Goal: Use online tool/utility: Utilize a website feature to perform a specific function

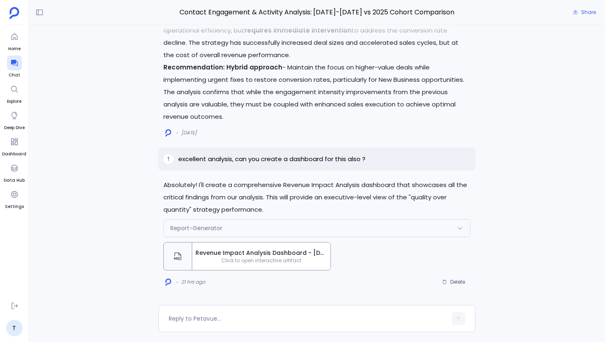
scroll to position [893, 0]
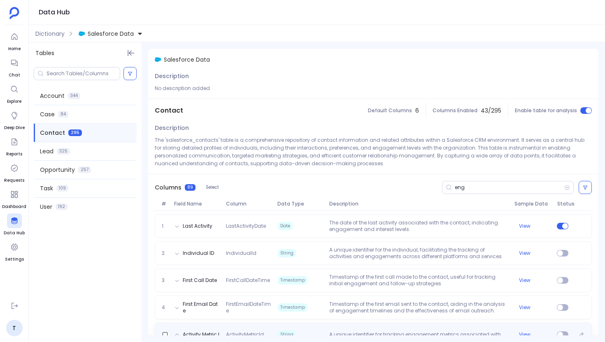
scroll to position [225, 0]
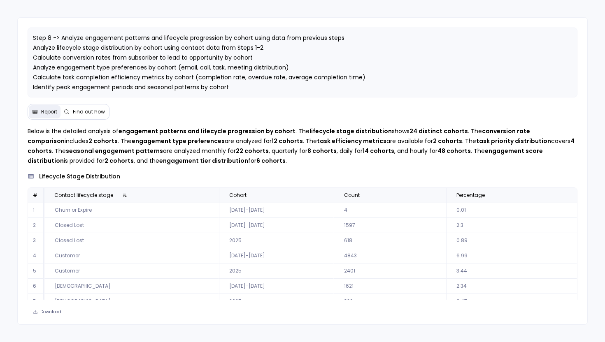
scroll to position [37, 0]
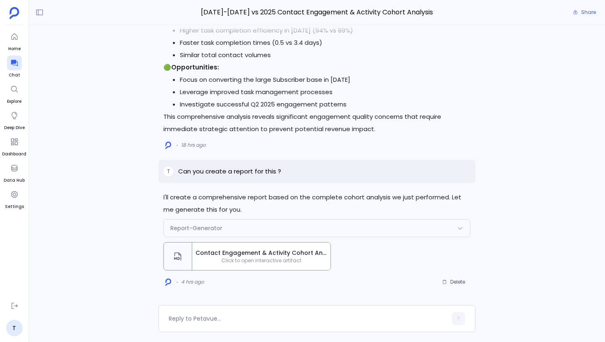
scroll to position [-4345, 0]
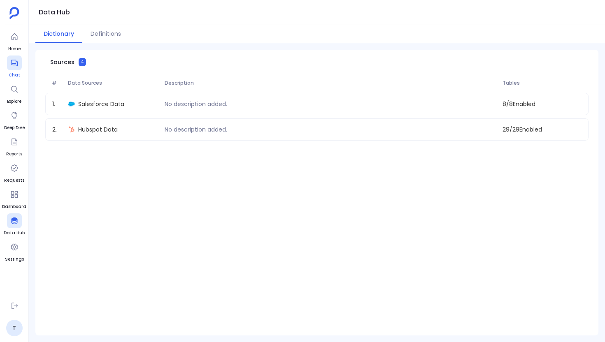
click at [19, 64] on div at bounding box center [14, 63] width 15 height 15
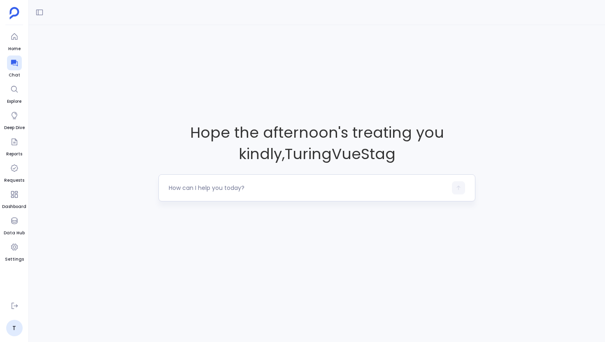
click at [189, 185] on textarea at bounding box center [308, 188] width 278 height 8
type textarea "I want to do analysis on Contact Engagement & Activity using hubspot_contacts, …"
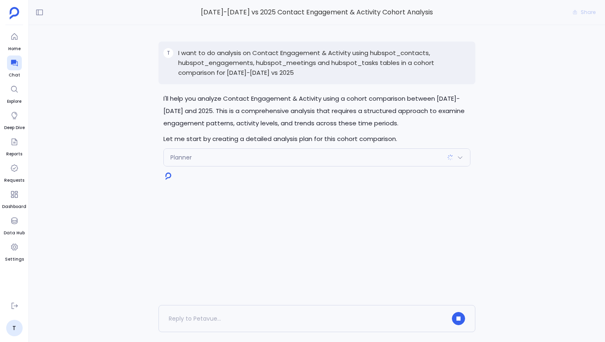
click at [211, 141] on p "Let me start by creating a detailed analysis plan for this cohort comparison." at bounding box center [316, 139] width 307 height 12
click at [205, 141] on p "Let me start by creating a detailed analysis plan for this cohort comparison." at bounding box center [316, 139] width 307 height 12
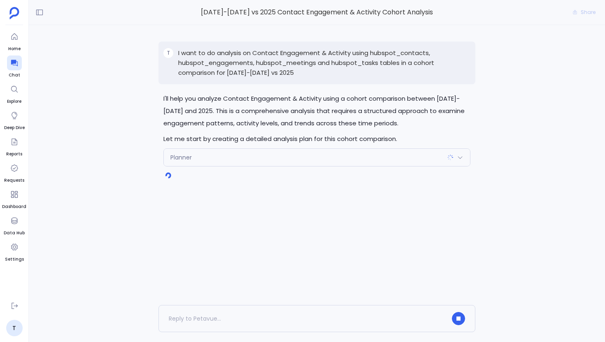
click at [192, 141] on p "Let me start by creating a detailed analysis plan for this cohort comparison." at bounding box center [316, 139] width 307 height 12
click at [180, 143] on p "Let me start by creating a detailed analysis plan for this cohort comparison." at bounding box center [316, 139] width 307 height 12
click at [164, 140] on p "Let me start by creating a detailed analysis plan for this cohort comparison." at bounding box center [316, 139] width 307 height 12
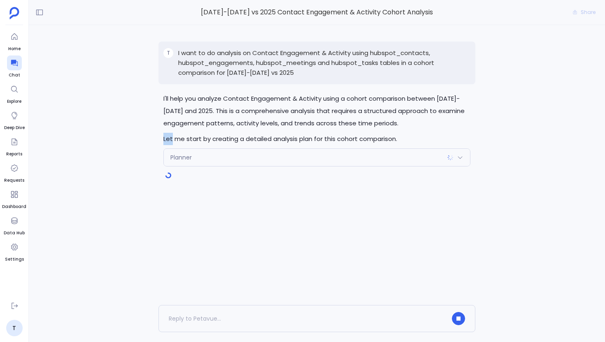
click at [164, 140] on p "Let me start by creating a detailed analysis plan for this cohort comparison." at bounding box center [316, 139] width 307 height 12
click at [191, 140] on p "Let me start by creating a detailed analysis plan for this cohort comparison." at bounding box center [316, 139] width 307 height 12
click at [186, 139] on p "Let me start by creating a detailed analysis plan for this cohort comparison." at bounding box center [316, 139] width 307 height 12
click at [190, 139] on p "Let me start by creating a detailed analysis plan for this cohort comparison." at bounding box center [316, 139] width 307 height 12
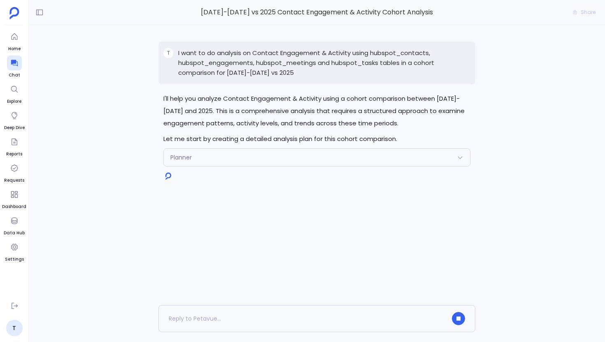
click at [202, 139] on p "Let me start by creating a detailed analysis plan for this cohort comparison." at bounding box center [316, 139] width 307 height 12
click at [241, 142] on p "Let me start by creating a detailed analysis plan for this cohort comparison." at bounding box center [316, 139] width 307 height 12
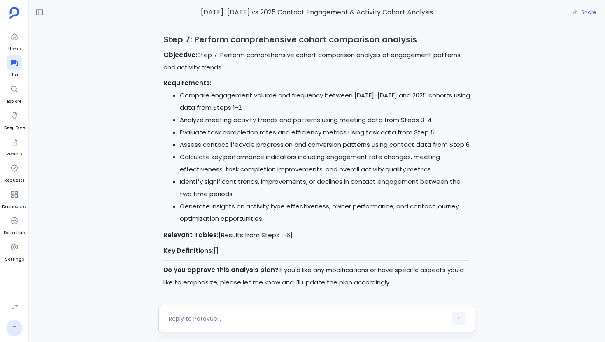
click at [183, 318] on textarea at bounding box center [308, 319] width 278 height 8
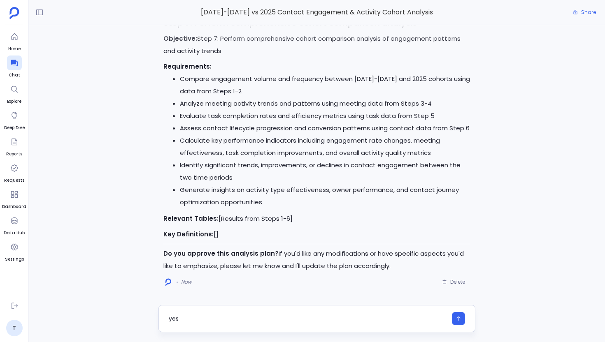
type textarea "yes"
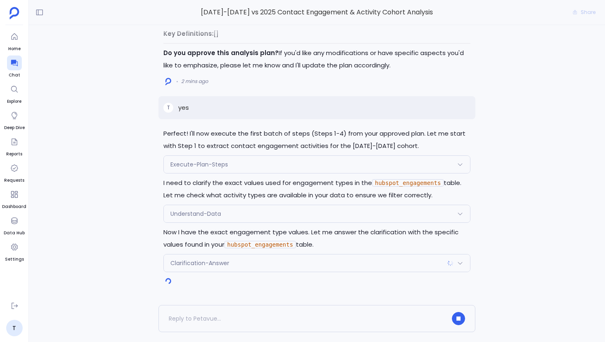
click at [184, 213] on span "Understand-Data" at bounding box center [195, 214] width 51 height 8
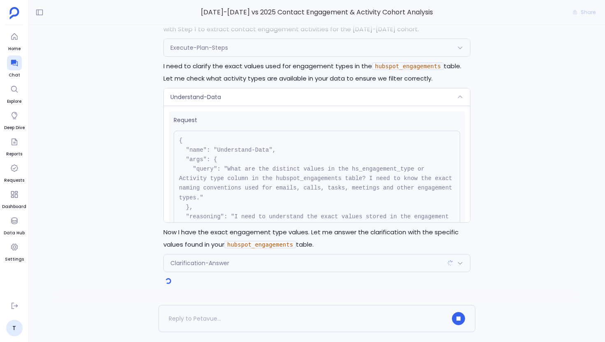
click at [244, 49] on div "Execute-Plan-Steps" at bounding box center [317, 47] width 306 height 17
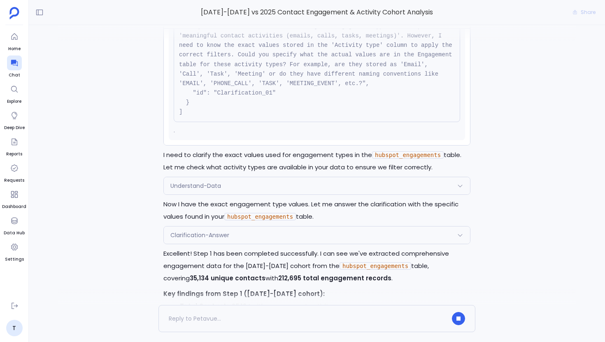
scroll to position [-143, 0]
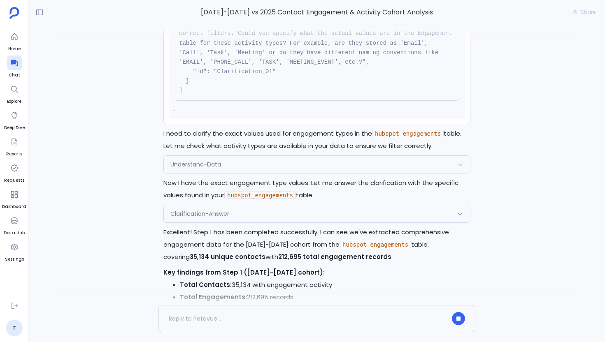
click at [275, 219] on div "Clarification-Answer" at bounding box center [317, 213] width 306 height 17
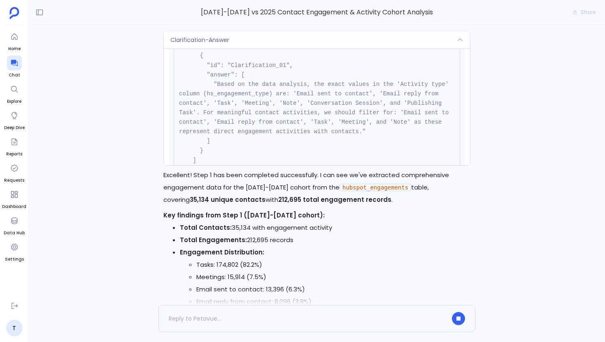
scroll to position [-195, 0]
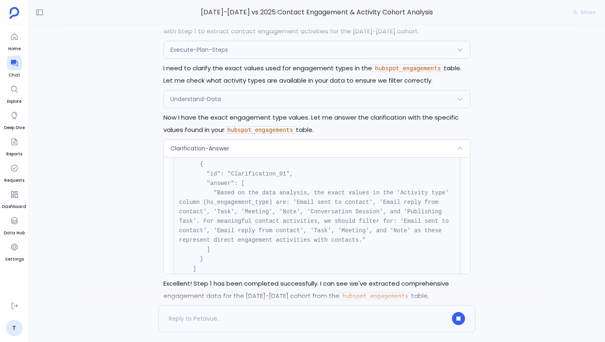
click at [187, 108] on div "Request { "name": "Understand-Data", "args": { "query": "What are the distinct …" at bounding box center [317, 113] width 306 height 10
click at [187, 102] on span "Understand-Data" at bounding box center [195, 99] width 51 height 8
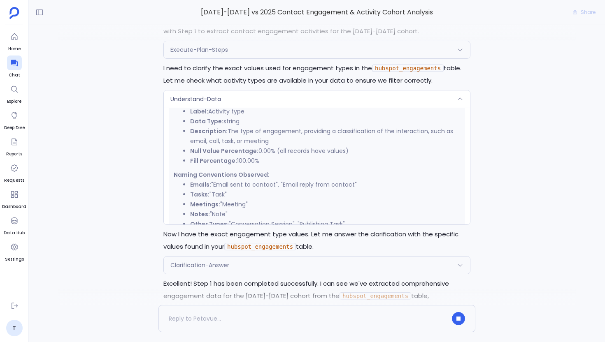
scroll to position [354, 0]
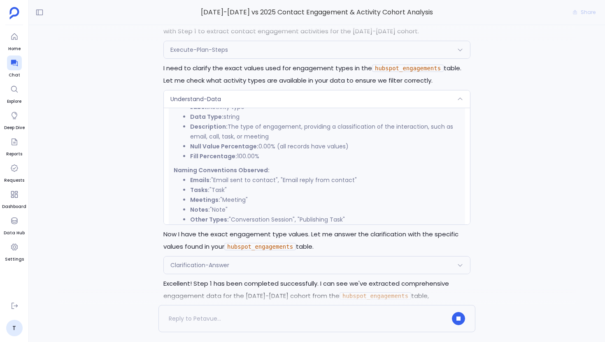
click at [195, 97] on span "Understand-Data" at bounding box center [195, 99] width 51 height 8
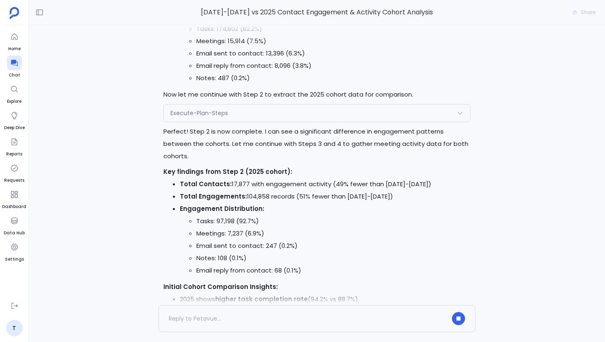
scroll to position [0, 0]
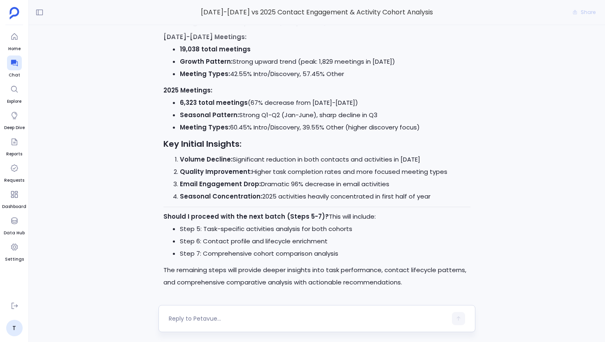
click at [202, 315] on textarea at bounding box center [308, 319] width 278 height 8
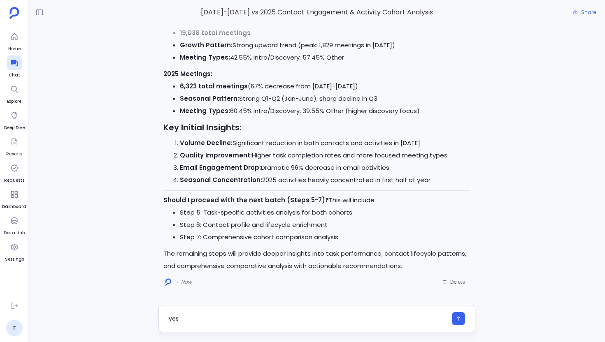
type textarea "yes"
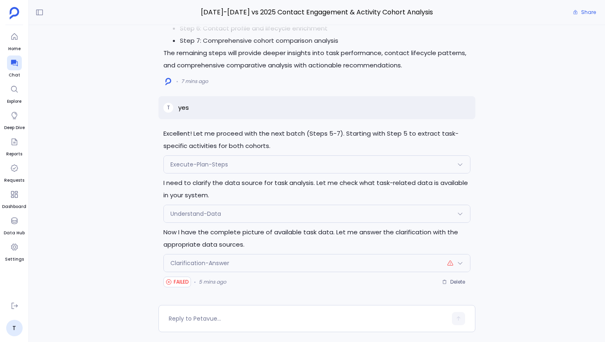
click at [205, 259] on span "Clarification-Answer" at bounding box center [199, 263] width 59 height 8
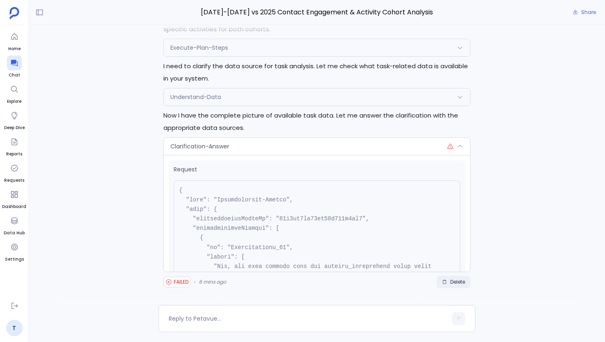
click at [453, 281] on span "Delete" at bounding box center [457, 282] width 15 height 7
click at [285, 321] on textarea at bounding box center [308, 319] width 278 height 8
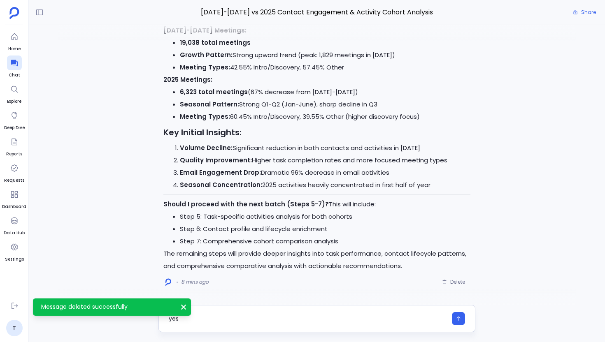
type textarea "yes"
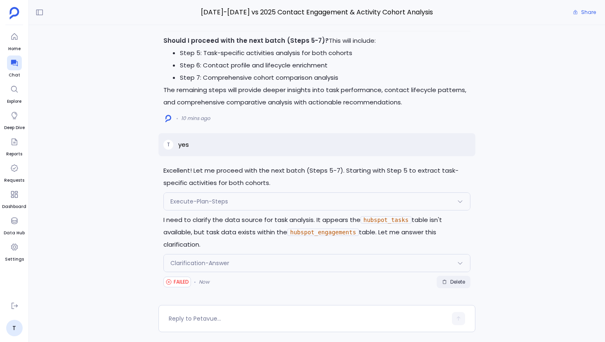
click at [448, 281] on span "Delete" at bounding box center [453, 282] width 23 height 7
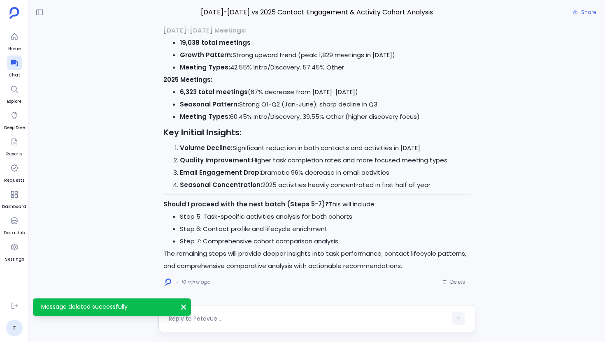
click at [235, 319] on textarea at bounding box center [308, 319] width 278 height 8
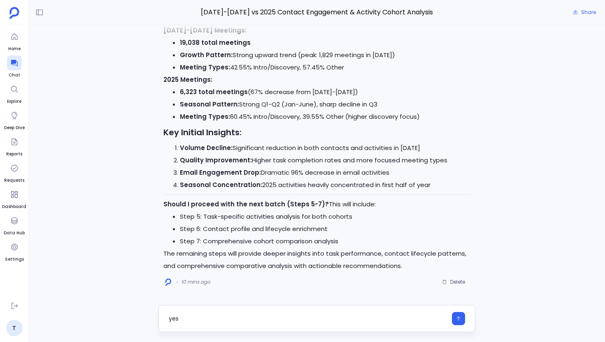
type textarea "yes"
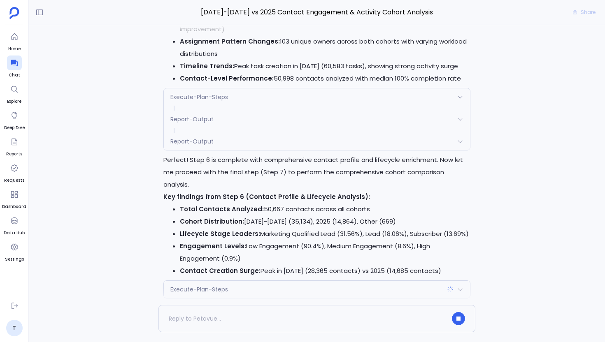
scroll to position [-28, 0]
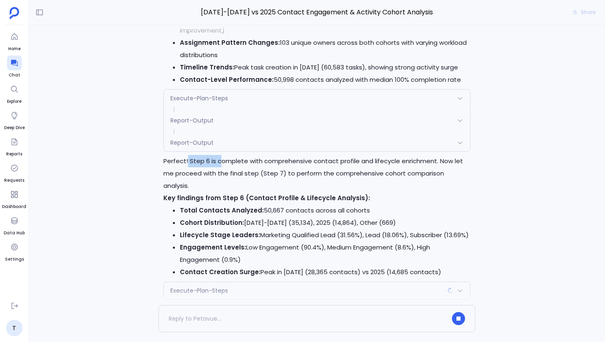
drag, startPoint x: 186, startPoint y: 176, endPoint x: 219, endPoint y: 178, distance: 33.0
click at [219, 178] on p "Perfect! Step 6 is complete with comprehensive contact profile and lifecycle en…" at bounding box center [316, 173] width 307 height 37
click at [206, 220] on strong "Cohort Distribution:" at bounding box center [212, 222] width 64 height 9
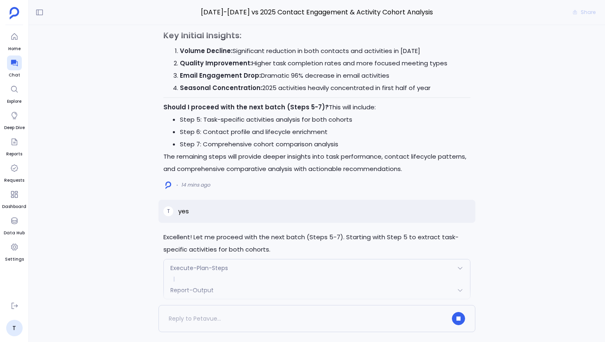
scroll to position [-385, 0]
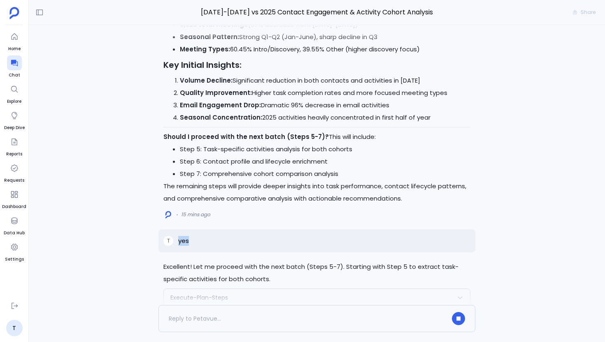
drag, startPoint x: 178, startPoint y: 244, endPoint x: 189, endPoint y: 245, distance: 10.7
click at [189, 245] on div "T yes" at bounding box center [316, 241] width 317 height 23
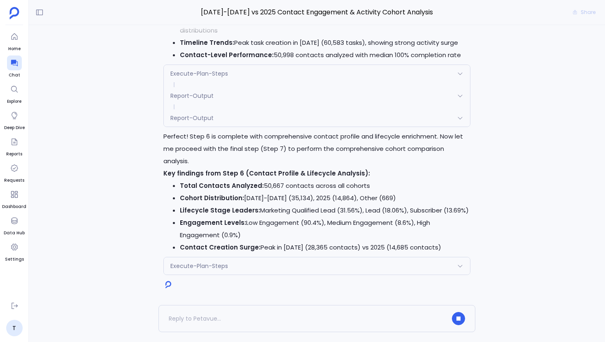
scroll to position [0, 0]
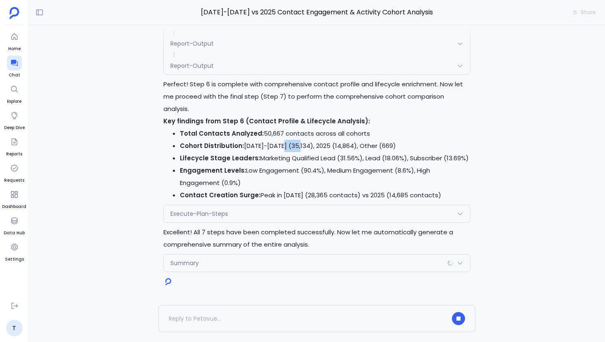
drag, startPoint x: 279, startPoint y: 146, endPoint x: 298, endPoint y: 145, distance: 18.5
click at [298, 145] on li "Cohort Distribution: 2023-2024 (35,134), 2025 (14,864), Other (669)" at bounding box center [325, 146] width 290 height 12
drag, startPoint x: 303, startPoint y: 170, endPoint x: 320, endPoint y: 170, distance: 16.9
click at [320, 170] on li "Engagement Levels: Low Engagement (90.4%), Medium Engagement (8.6%), High Engag…" at bounding box center [325, 177] width 290 height 25
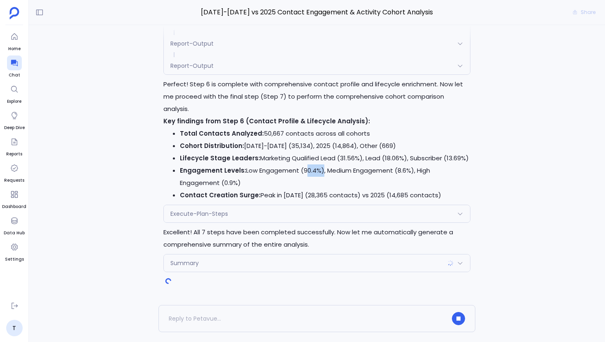
click at [320, 170] on li "Engagement Levels: Low Engagement (90.4%), Medium Engagement (8.6%), High Engag…" at bounding box center [325, 177] width 290 height 25
click at [308, 172] on li "Engagement Levels: Low Engagement (90.4%), Medium Engagement (8.6%), High Engag…" at bounding box center [325, 177] width 290 height 25
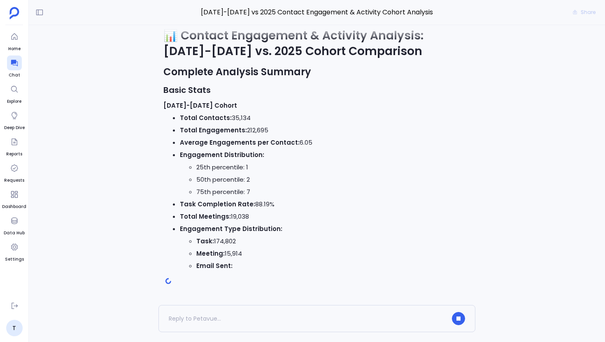
click at [221, 223] on li "Engagement Type Distribution: Task: 174,802 Meeting: 15,914 Email Sent:" at bounding box center [325, 247] width 290 height 49
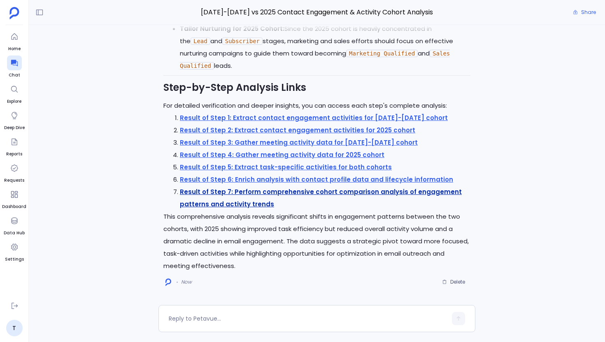
click at [337, 192] on strong "Result of Step 7: Perform comprehensive cohort comparison analysis of engagemen…" at bounding box center [321, 198] width 282 height 21
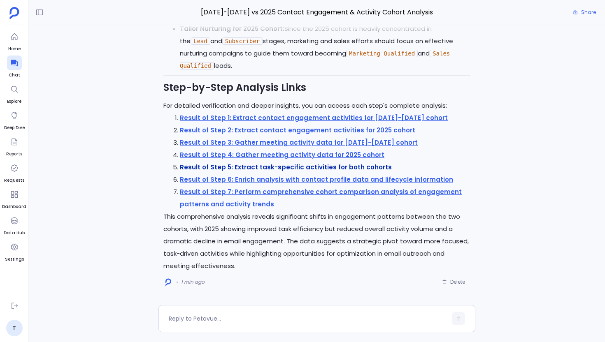
click at [295, 165] on strong "Result of Step 5: Extract task-specific activities for both cohorts" at bounding box center [286, 167] width 212 height 9
click at [204, 315] on textarea at bounding box center [308, 319] width 278 height 8
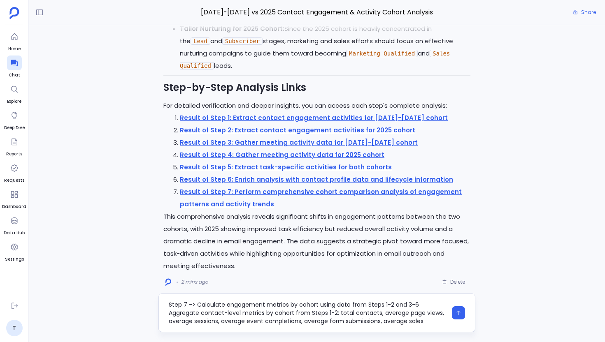
drag, startPoint x: 195, startPoint y: 304, endPoint x: 162, endPoint y: 304, distance: 33.7
click at [162, 304] on div "Step 7 -> Calculate engagement metrics by cohort using data from Steps 1-2 and …" at bounding box center [316, 313] width 317 height 39
drag, startPoint x: 390, startPoint y: 305, endPoint x: 337, endPoint y: 306, distance: 53.1
click at [337, 306] on textarea "Calculate engagement metrics by cohort using data from Steps 1-2 and 3-6 Aggreg…" at bounding box center [308, 313] width 278 height 25
drag, startPoint x: 232, startPoint y: 312, endPoint x: 205, endPoint y: 314, distance: 27.2
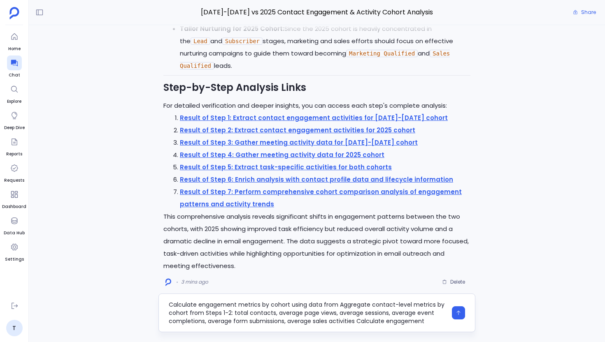
click at [205, 314] on textarea "Calculate engagement metrics by cohort using data from Aggregate contact-level …" at bounding box center [308, 313] width 278 height 25
drag, startPoint x: 240, startPoint y: 308, endPoint x: 196, endPoint y: 309, distance: 44.0
click at [196, 309] on textarea "Calculate engagement metrics by cohort using data from Aggregate contact-level …" at bounding box center [308, 313] width 278 height 25
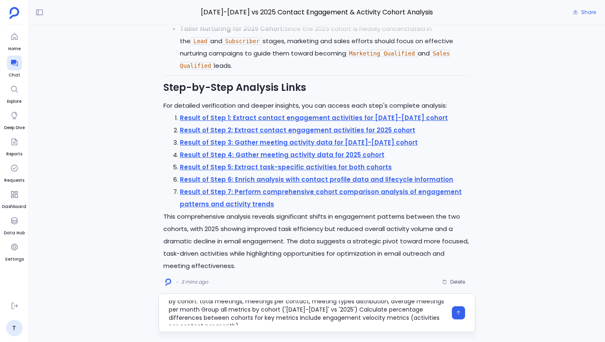
scroll to position [49, 0]
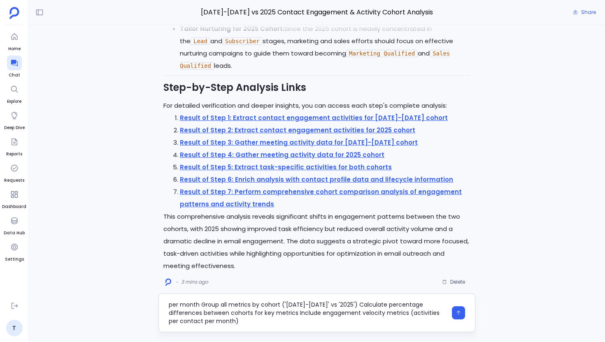
type textarea "Calculate engagement metrics by cohort using data from Aggregate contact-level …"
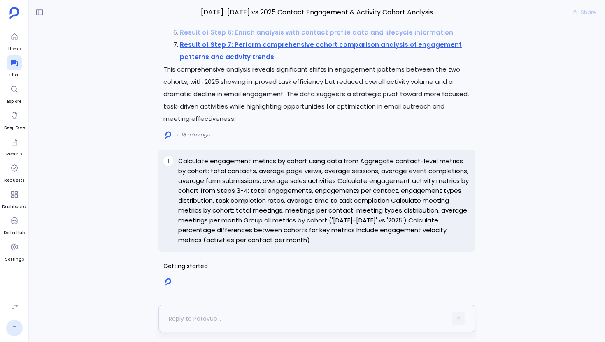
scroll to position [0, 0]
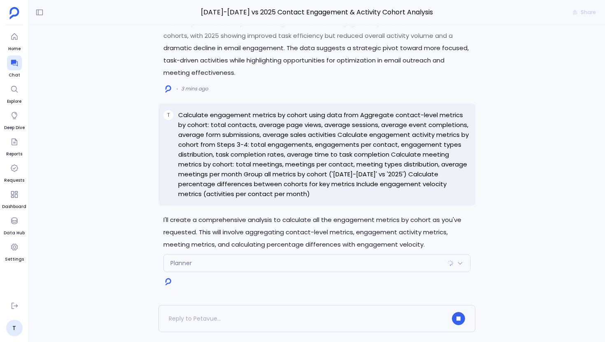
click at [293, 268] on div "Planner" at bounding box center [317, 263] width 306 height 17
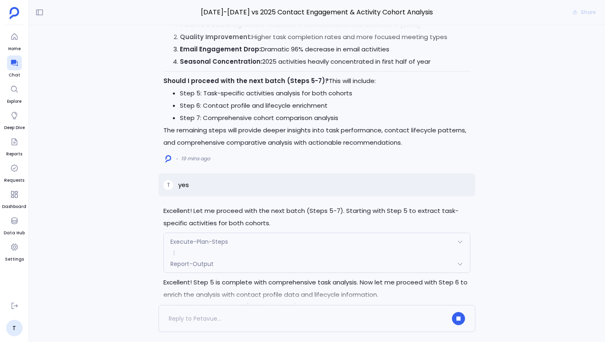
scroll to position [-1790, 0]
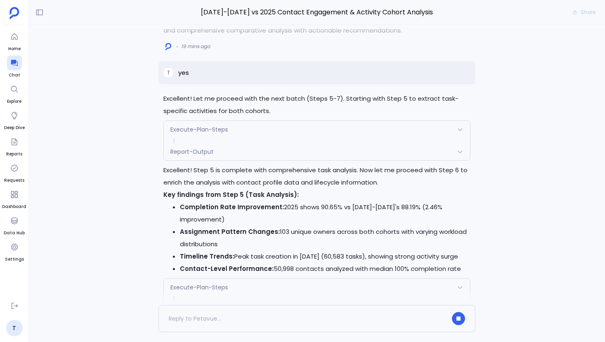
click at [180, 151] on span "Report-Output" at bounding box center [191, 152] width 43 height 8
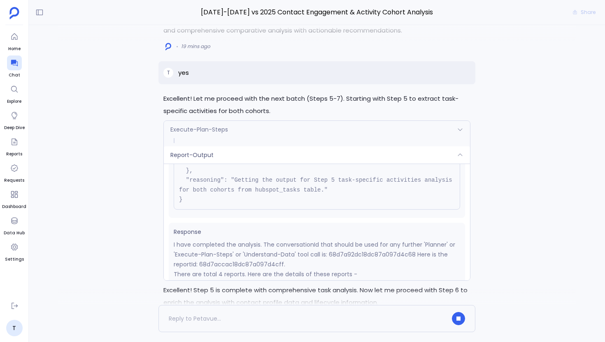
scroll to position [69, 0]
click at [228, 155] on div "Report-Output" at bounding box center [317, 154] width 306 height 17
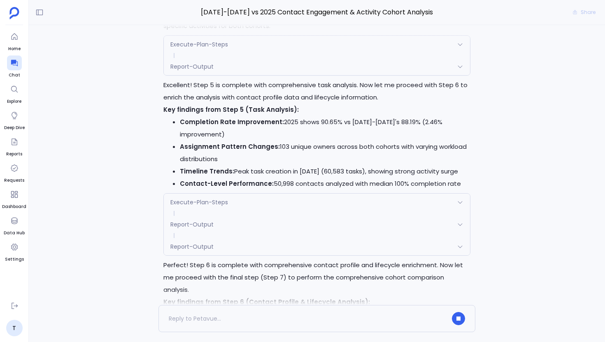
scroll to position [-1589, 0]
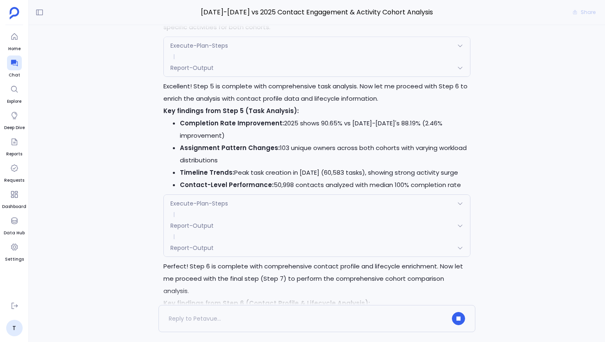
click at [233, 212] on div "Execute-Plan-Steps" at bounding box center [317, 203] width 306 height 17
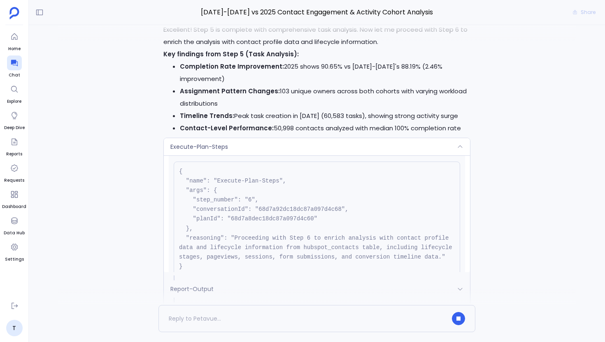
scroll to position [21, 0]
click at [225, 151] on span "Execute-Plan-Steps" at bounding box center [199, 147] width 58 height 8
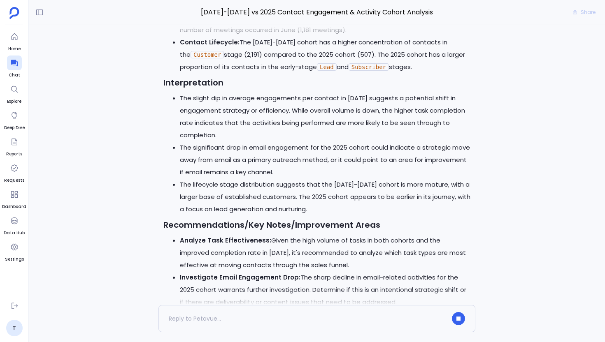
scroll to position [0, 0]
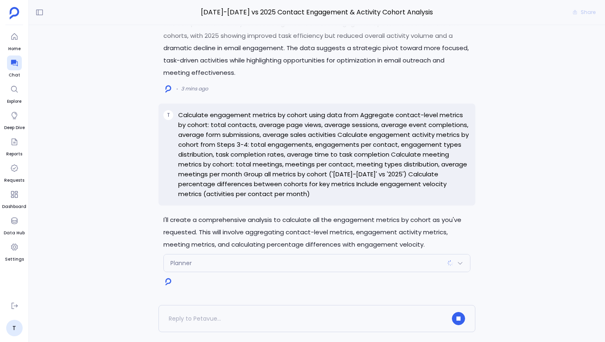
click at [257, 264] on div "Planner" at bounding box center [317, 263] width 306 height 17
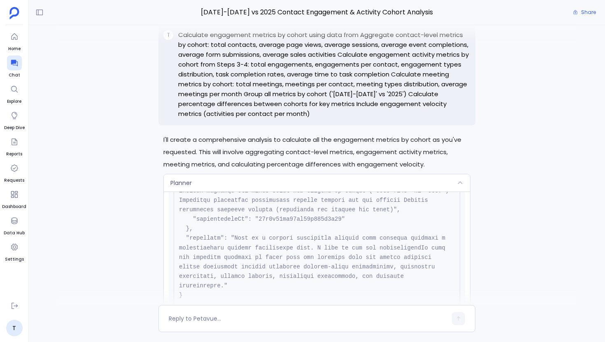
click at [261, 225] on pre at bounding box center [317, 196] width 286 height 220
click at [262, 235] on pre at bounding box center [317, 196] width 286 height 220
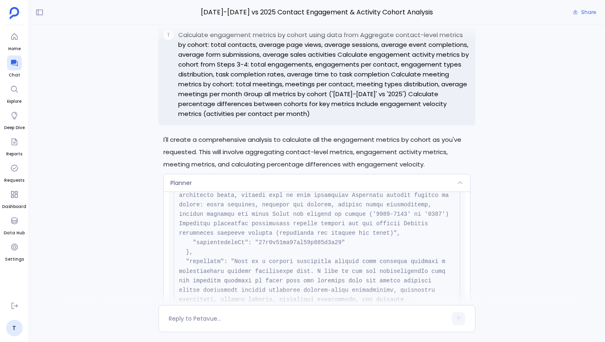
click at [266, 251] on pre at bounding box center [317, 219] width 286 height 220
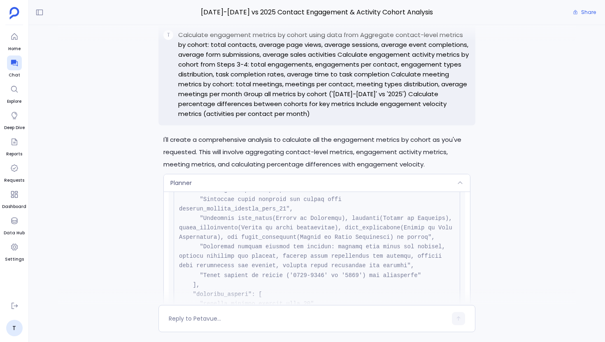
scroll to position [470, 0]
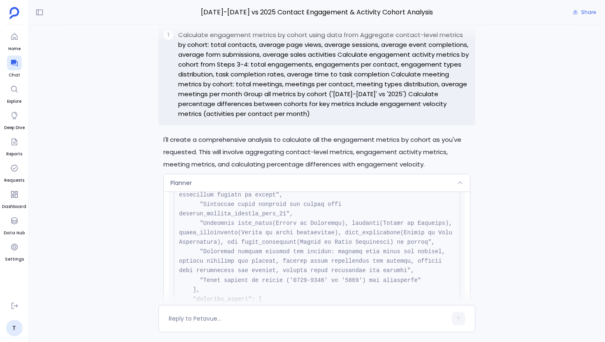
click at [244, 186] on div "Planner" at bounding box center [317, 182] width 306 height 17
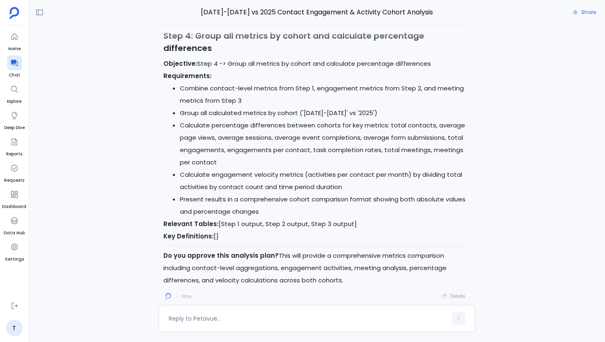
scroll to position [0, 0]
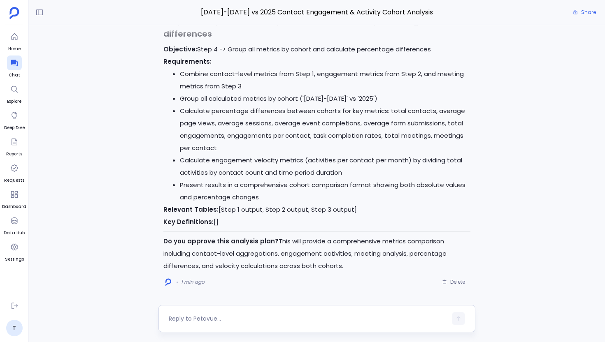
click at [241, 317] on textarea at bounding box center [308, 319] width 278 height 8
type textarea "approve"
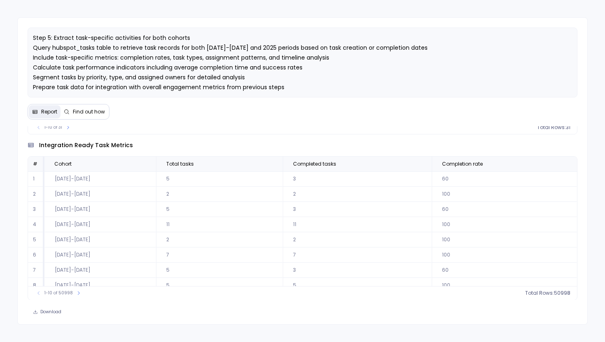
scroll to position [12, 0]
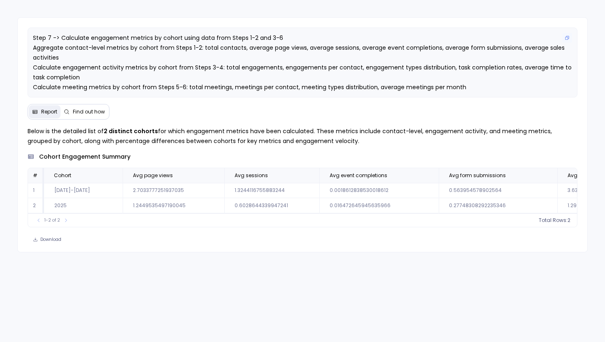
scroll to position [0, 2082]
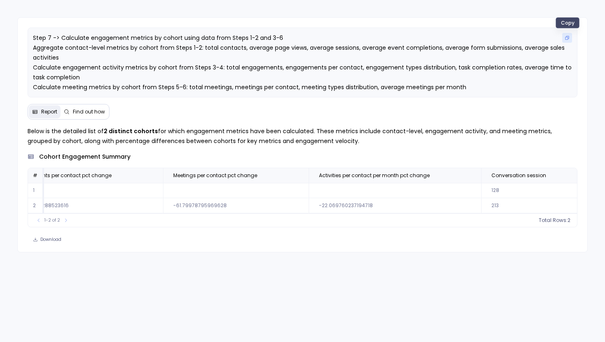
click at [567, 37] on icon "Copy" at bounding box center [567, 38] width 4 height 4
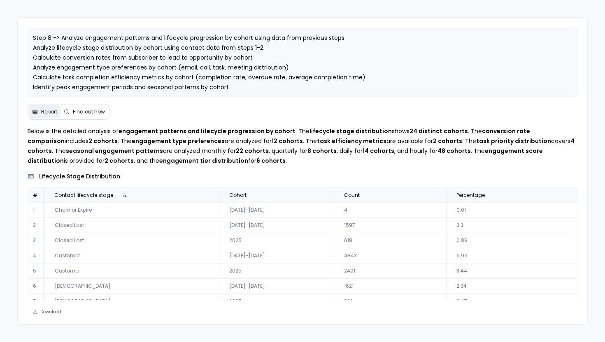
scroll to position [7, 0]
